Goal: Find specific page/section: Find specific page/section

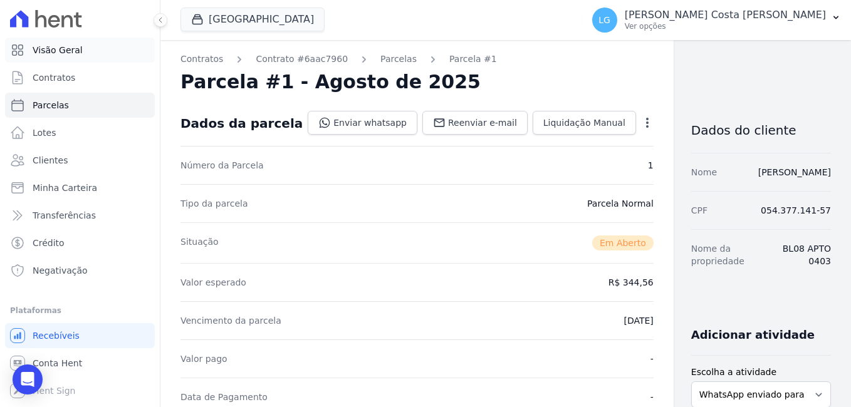
scroll to position [398, 0]
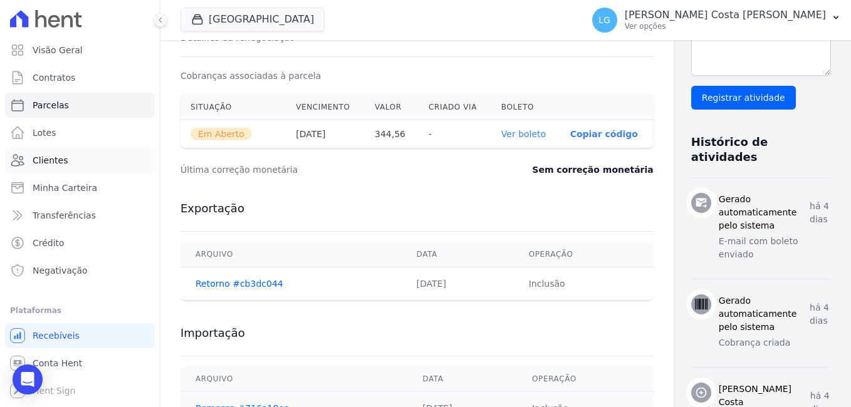
click at [48, 163] on span "Clientes" at bounding box center [50, 160] width 35 height 13
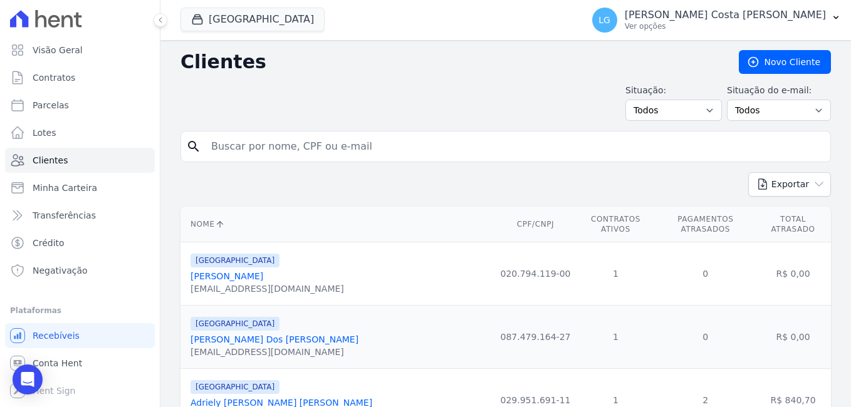
click at [314, 140] on input "search" at bounding box center [514, 146] width 621 height 25
paste input "[PERSON_NAME]"
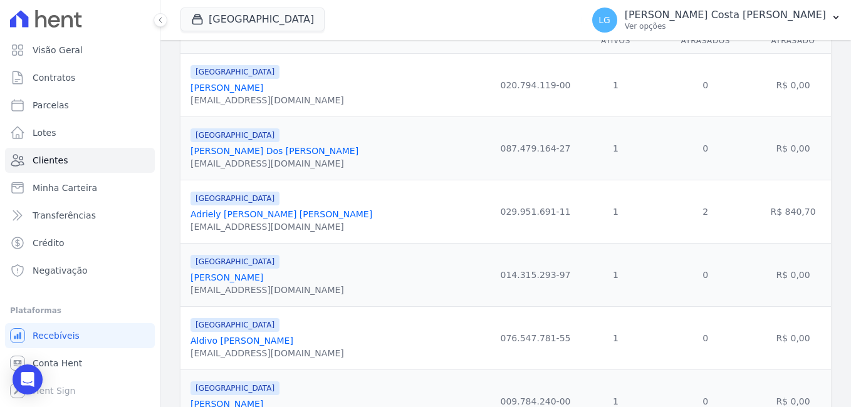
scroll to position [188, 0]
type input "[PERSON_NAME]"
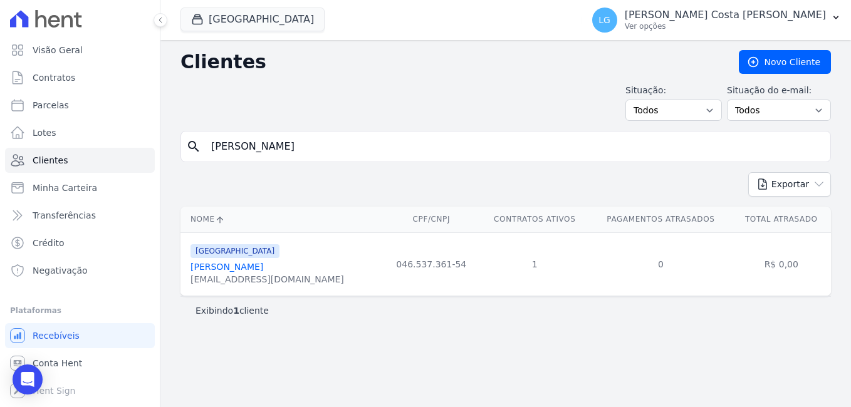
click at [232, 272] on link "[PERSON_NAME]" at bounding box center [226, 267] width 73 height 10
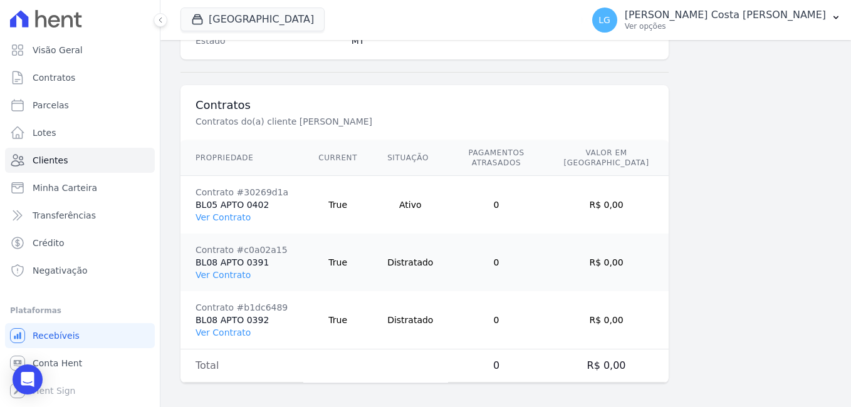
scroll to position [890, 0]
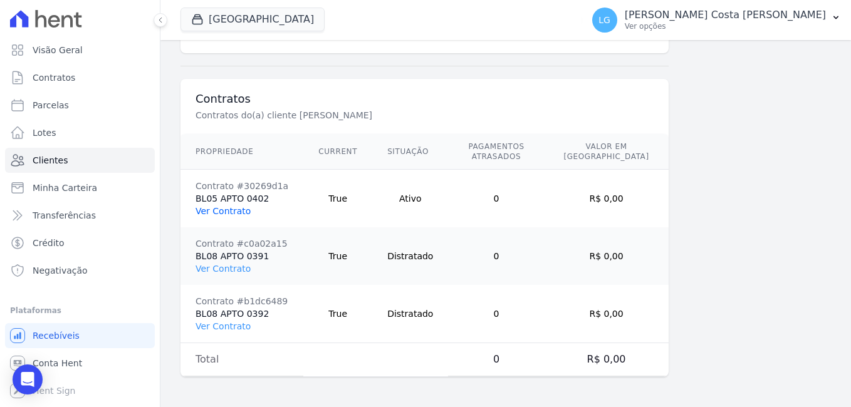
click at [219, 207] on link "Ver Contrato" at bounding box center [222, 211] width 55 height 10
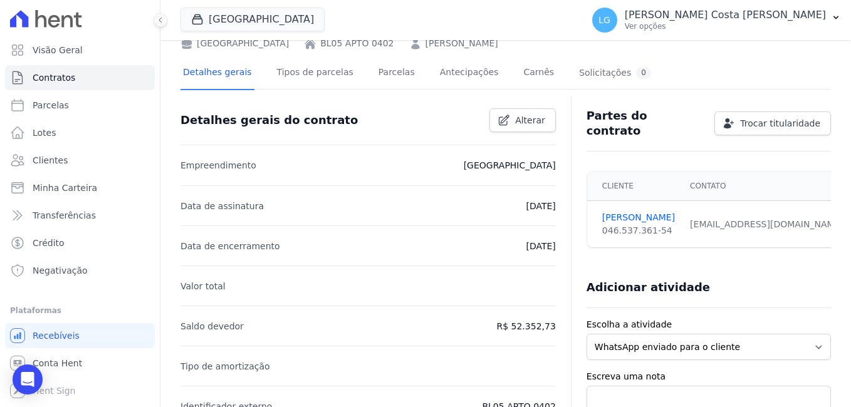
scroll to position [63, 0]
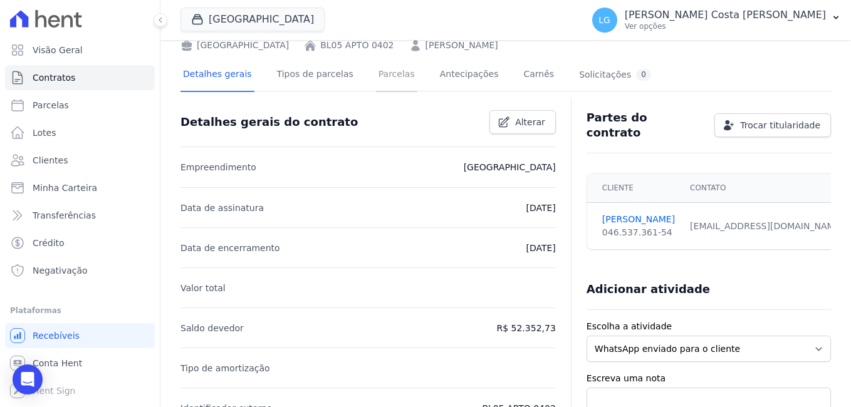
click at [390, 76] on link "Parcelas" at bounding box center [396, 75] width 41 height 33
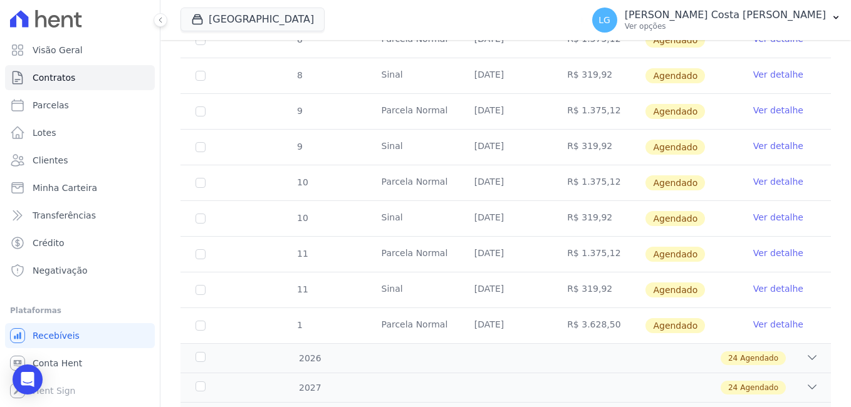
scroll to position [564, 0]
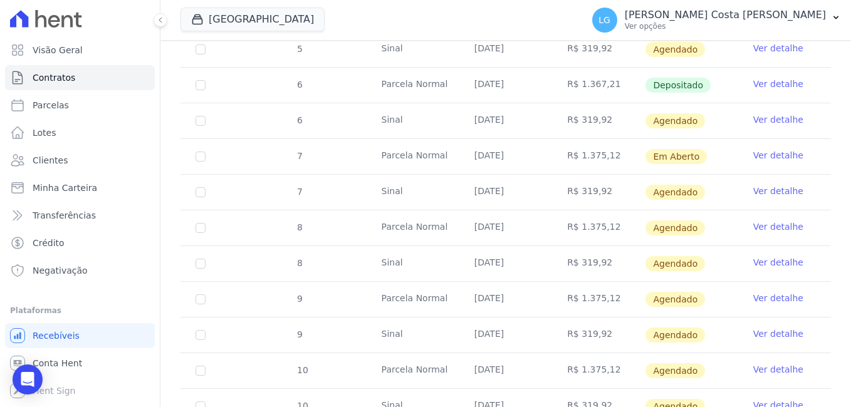
click at [753, 78] on link "Ver detalhe" at bounding box center [778, 84] width 50 height 13
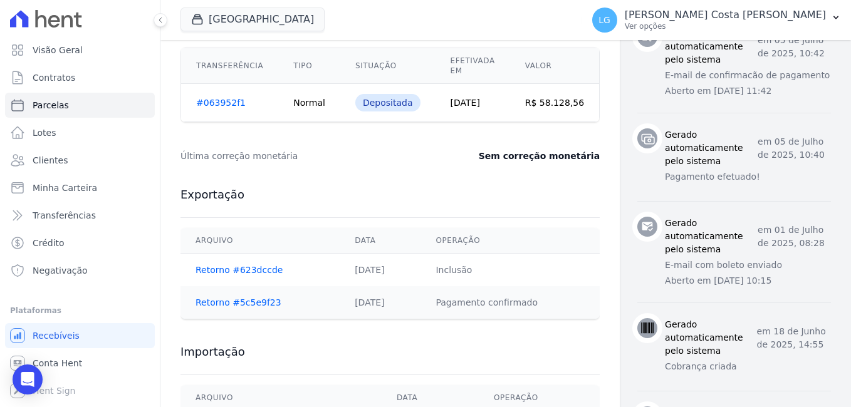
scroll to position [626, 0]
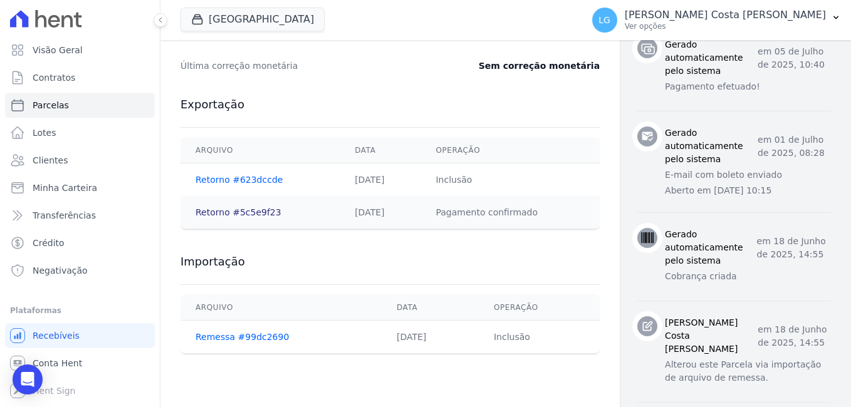
click at [216, 210] on link "Retorno #5c5e9f23" at bounding box center [238, 212] width 86 height 10
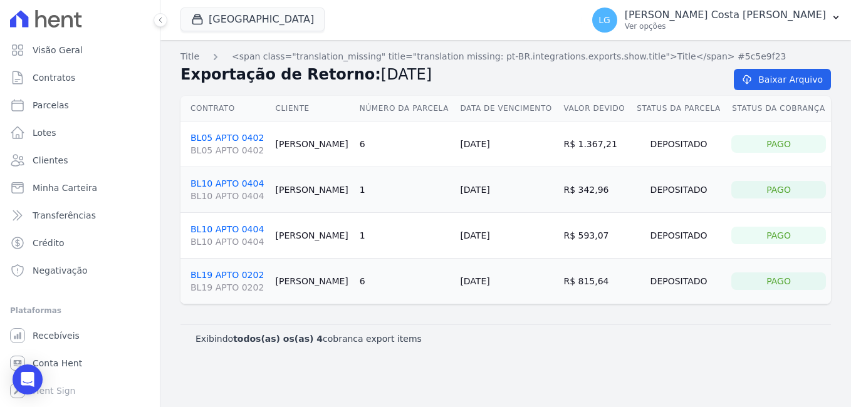
click at [412, 18] on div "[GEOGRAPHIC_DATA] Mais Lar Mais Park Nacional Mais Park [GEOGRAPHIC_DATA] Mugan…" at bounding box center [378, 19] width 397 height 41
drag, startPoint x: 814, startPoint y: 73, endPoint x: 748, endPoint y: 102, distance: 72.6
click at [814, 73] on link "Baixar Arquivo" at bounding box center [782, 79] width 97 height 21
click at [47, 162] on span "Clientes" at bounding box center [50, 160] width 35 height 13
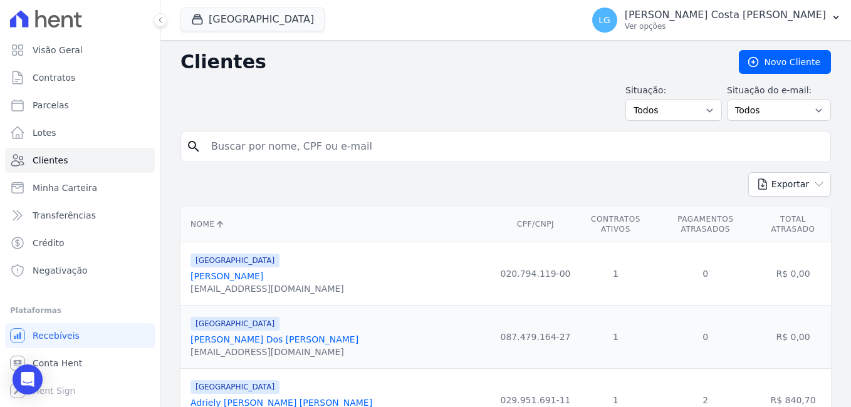
click at [370, 148] on input "search" at bounding box center [514, 146] width 621 height 25
paste input "[PERSON_NAME] [PERSON_NAME]"
type input "[PERSON_NAME] [PERSON_NAME]"
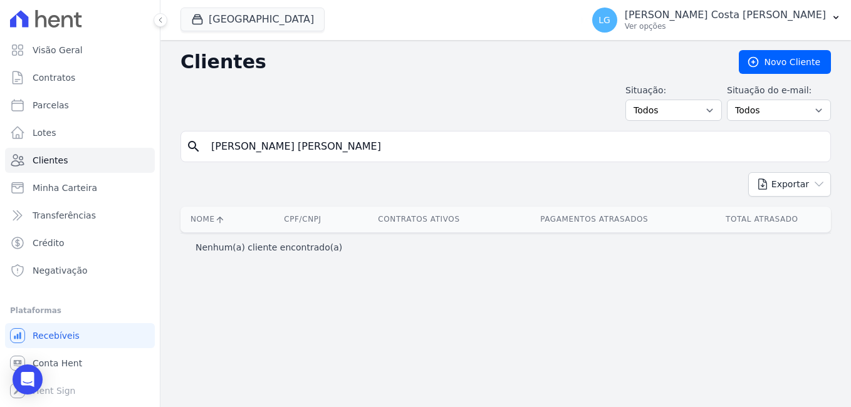
click at [358, 149] on input "[PERSON_NAME] [PERSON_NAME]" at bounding box center [514, 146] width 621 height 25
click at [424, 152] on input "[PERSON_NAME] [PERSON_NAME]" at bounding box center [514, 146] width 621 height 25
type input "[PERSON_NAME] [PERSON_NAME]"
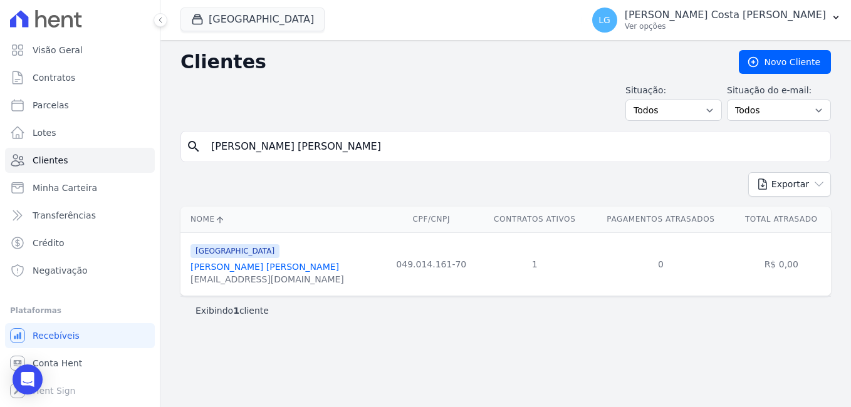
click at [295, 272] on link "[PERSON_NAME] [PERSON_NAME]" at bounding box center [264, 267] width 148 height 10
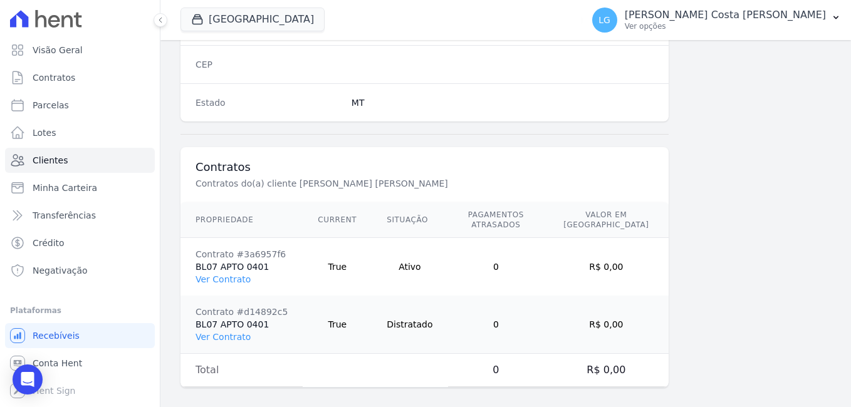
scroll to position [823, 0]
click at [239, 274] on link "Ver Contrato" at bounding box center [222, 279] width 55 height 10
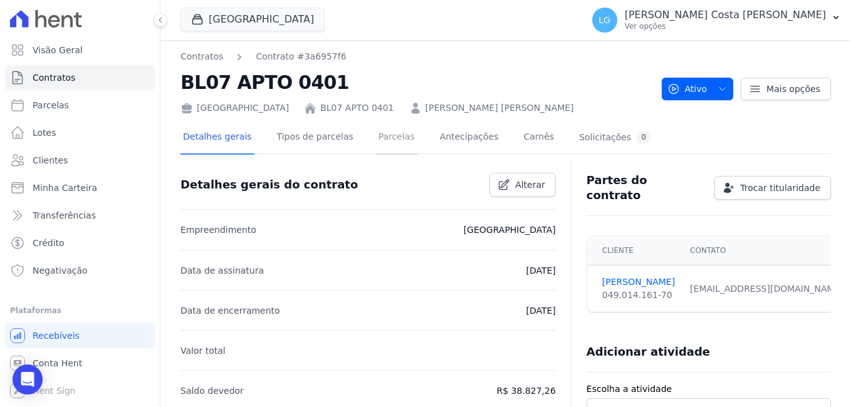
click at [388, 137] on link "Parcelas" at bounding box center [396, 138] width 41 height 33
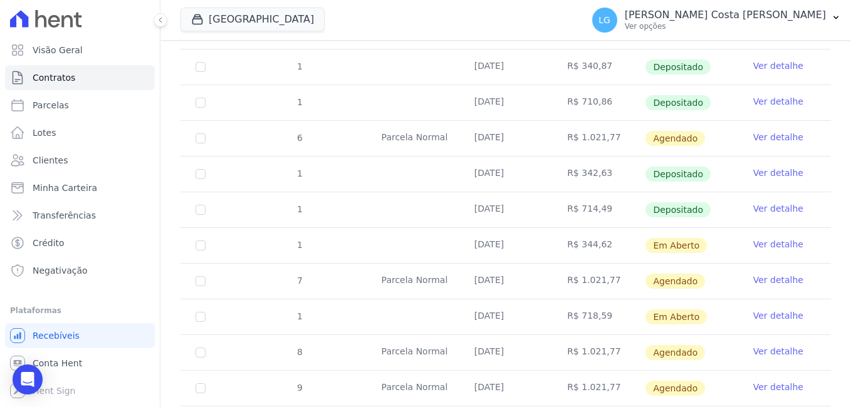
scroll to position [752, 0]
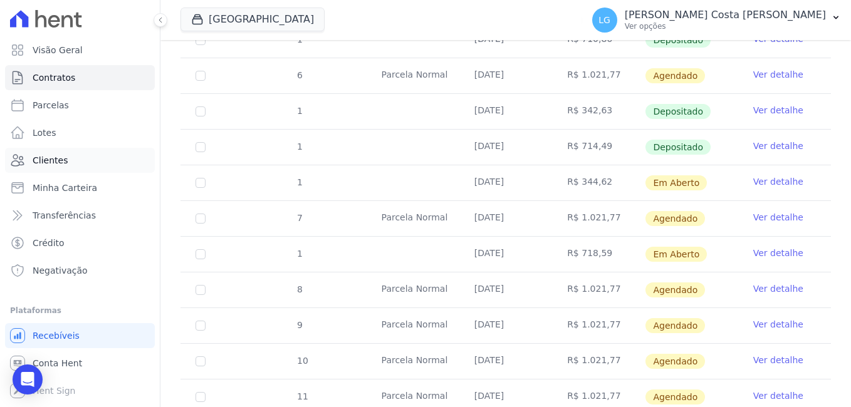
click at [58, 162] on span "Clientes" at bounding box center [50, 160] width 35 height 13
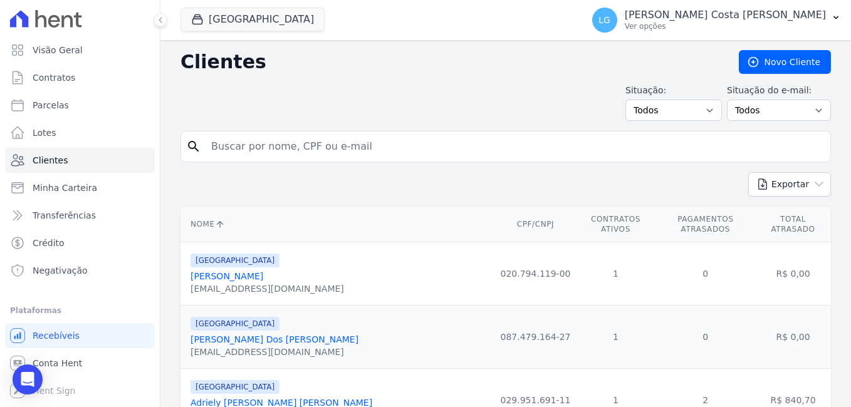
click at [403, 152] on input "search" at bounding box center [514, 146] width 621 height 25
paste input "[PERSON_NAME] [PERSON_NAME]"
type input "[PERSON_NAME] [PERSON_NAME]"
